Goal: Obtain resource: Download file/media

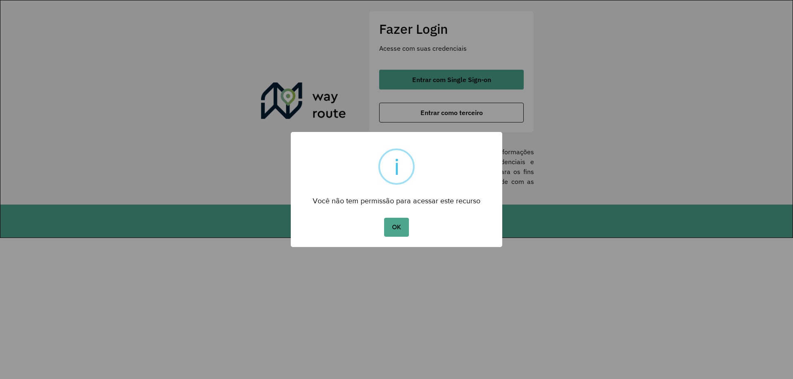
drag, startPoint x: 400, startPoint y: 223, endPoint x: 433, endPoint y: 164, distance: 67.9
click at [402, 222] on button "OK" at bounding box center [396, 227] width 24 height 19
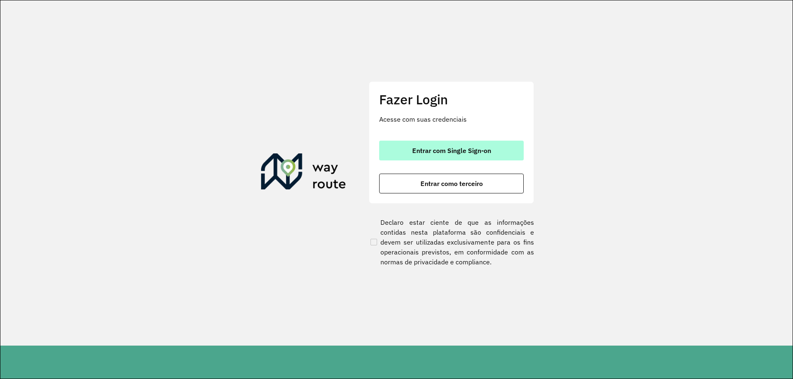
click at [448, 153] on span "Entrar com Single Sign-on" at bounding box center [451, 150] width 79 height 7
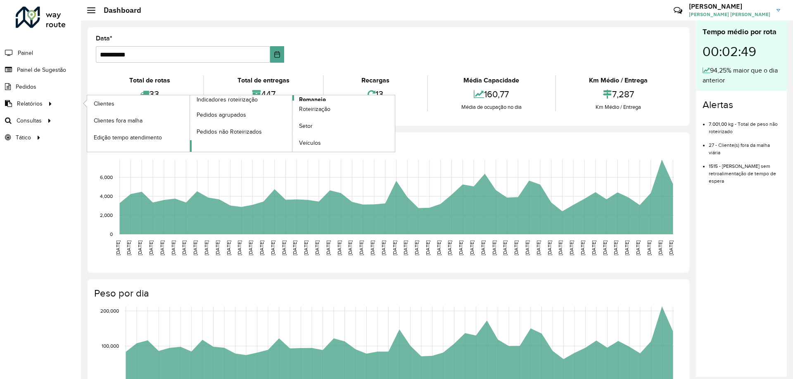
click at [310, 95] on span "Romaneio" at bounding box center [312, 99] width 27 height 9
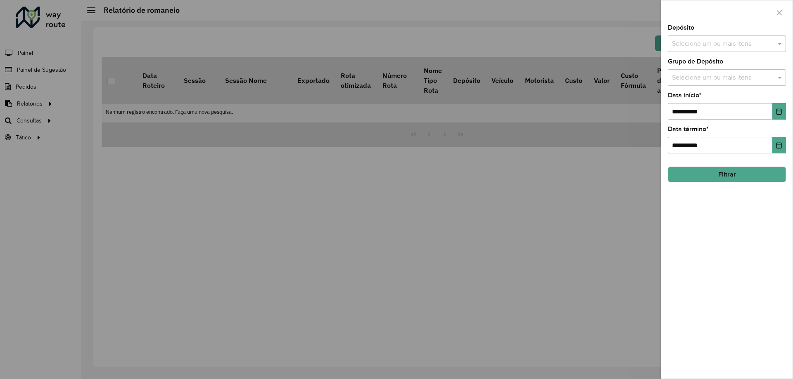
click at [716, 45] on input "text" at bounding box center [723, 44] width 106 height 10
click at [698, 85] on div "CDD [GEOGRAPHIC_DATA]" at bounding box center [726, 85] width 117 height 14
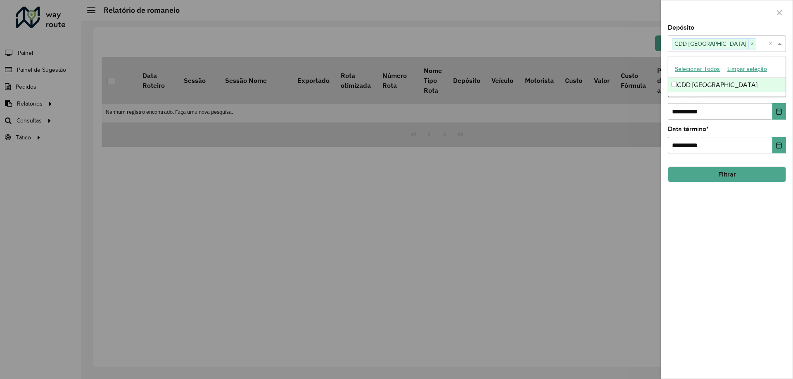
click at [781, 40] on span at bounding box center [780, 44] width 10 height 10
click at [776, 78] on span at bounding box center [780, 78] width 10 height 10
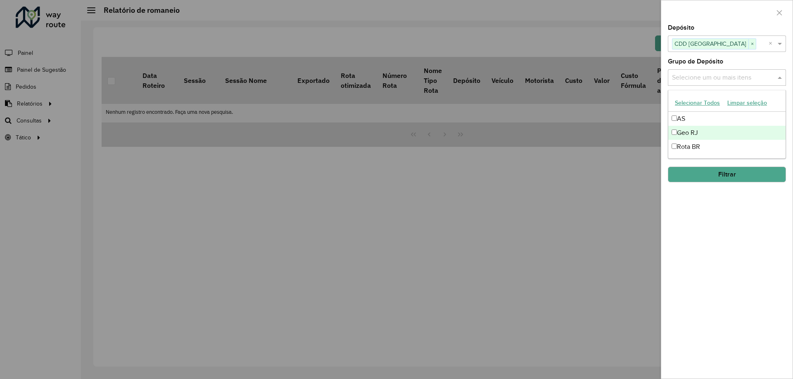
click at [711, 130] on div "Geo RJ" at bounding box center [726, 133] width 117 height 14
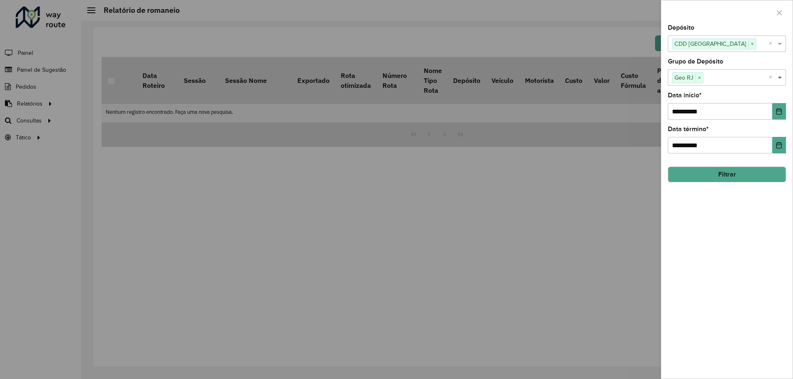
click at [784, 75] on span at bounding box center [780, 78] width 10 height 10
click at [779, 110] on icon "Choose Date" at bounding box center [778, 111] width 7 height 7
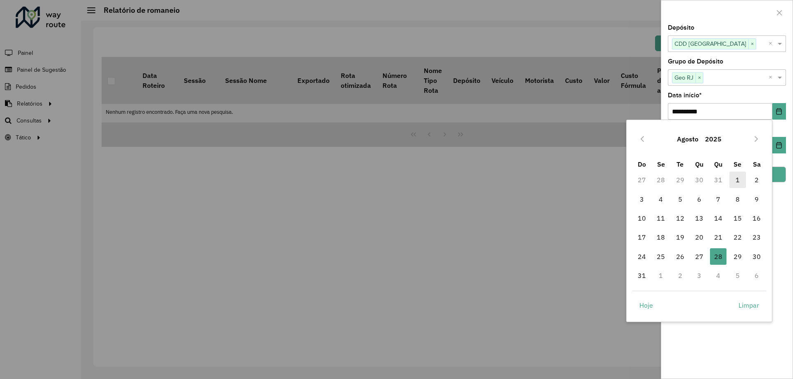
click at [738, 181] on span "1" at bounding box center [737, 180] width 17 height 17
type input "**********"
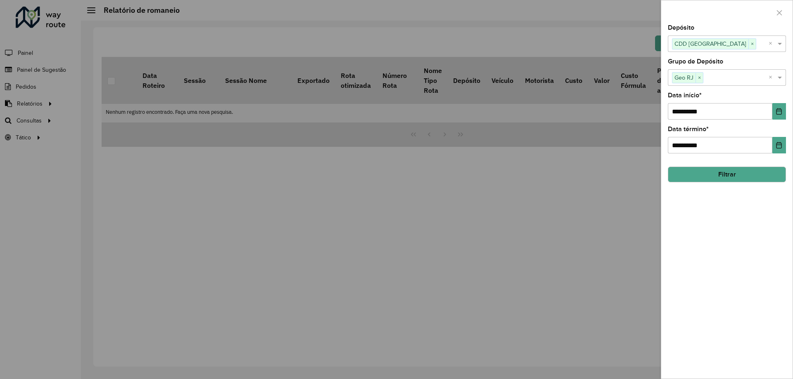
click at [750, 172] on button "Filtrar" at bounding box center [727, 175] width 118 height 16
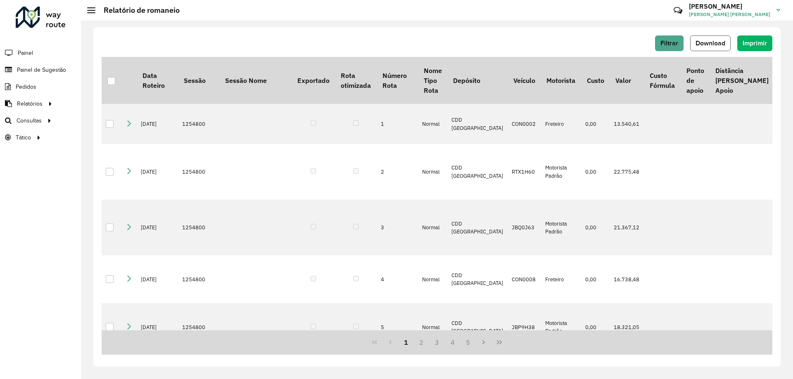
click at [714, 39] on button "Download" at bounding box center [710, 44] width 40 height 16
